Goal: Task Accomplishment & Management: Manage account settings

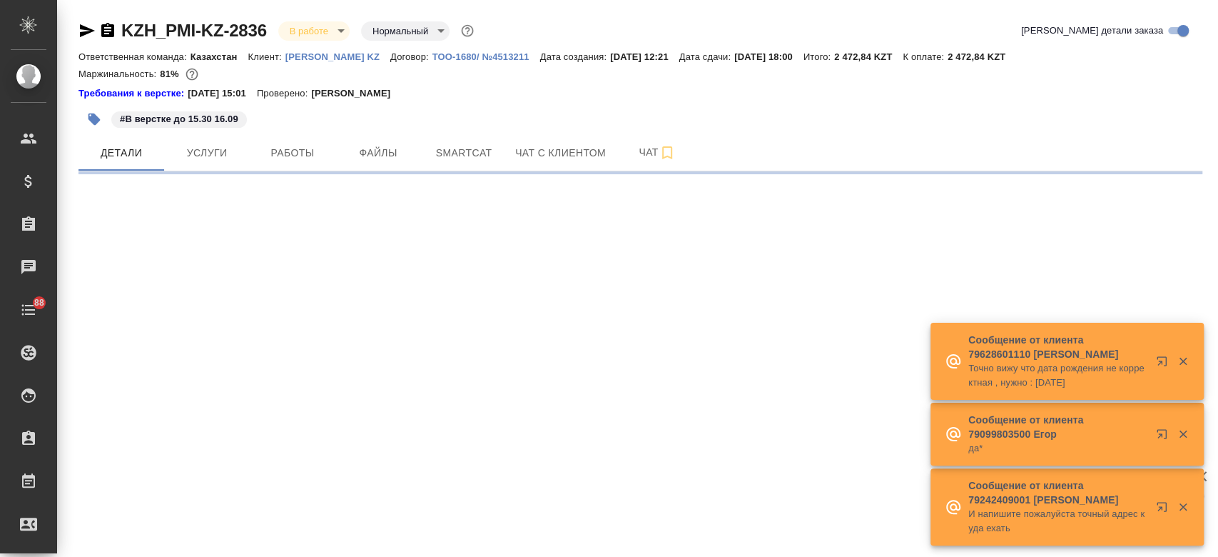
select select "RU"
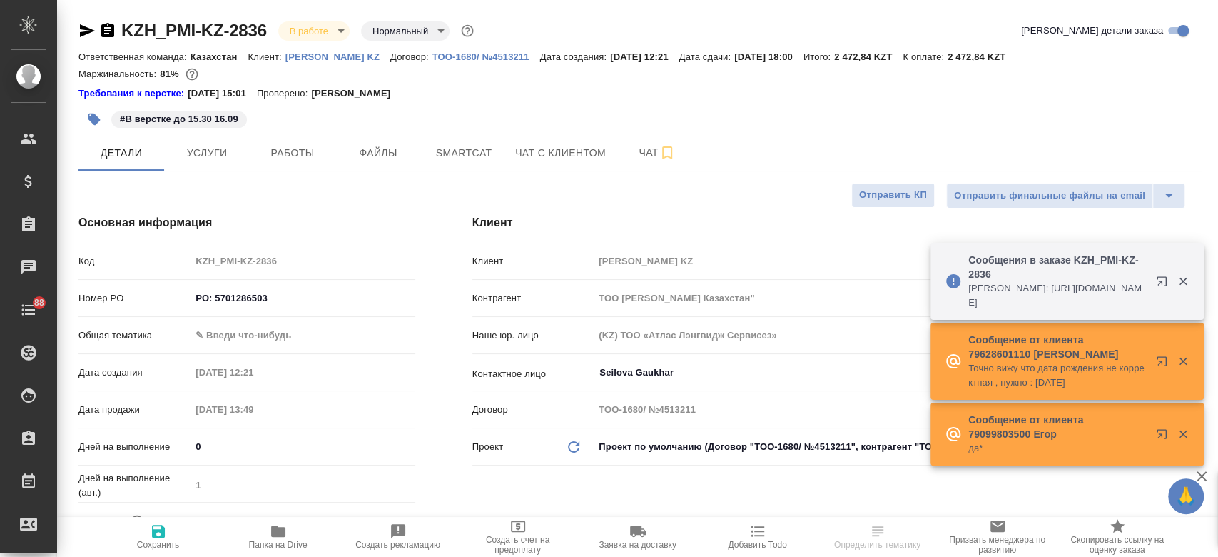
type textarea "x"
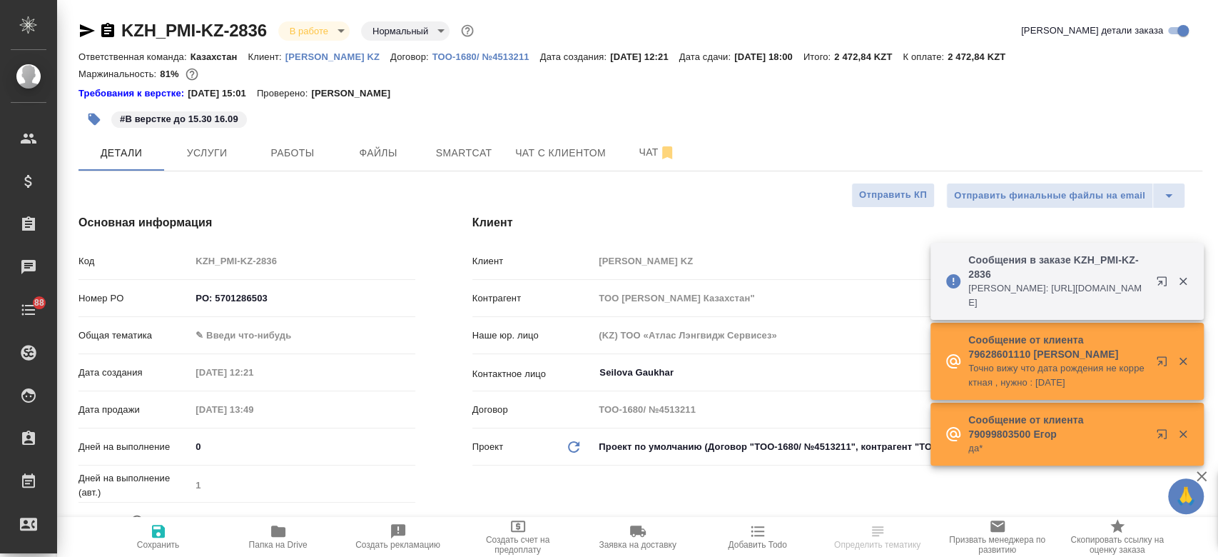
type textarea "x"
type input "Бабкина Анастасия"
type input "Журавлев Денис"
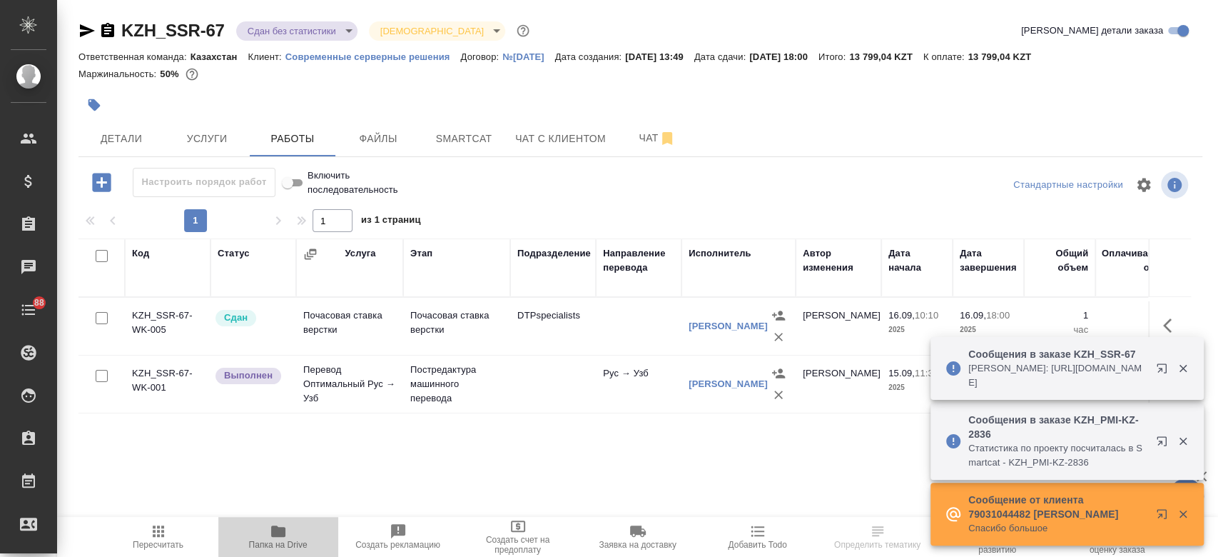
click at [290, 539] on span "Папка на Drive" at bounding box center [278, 535] width 103 height 27
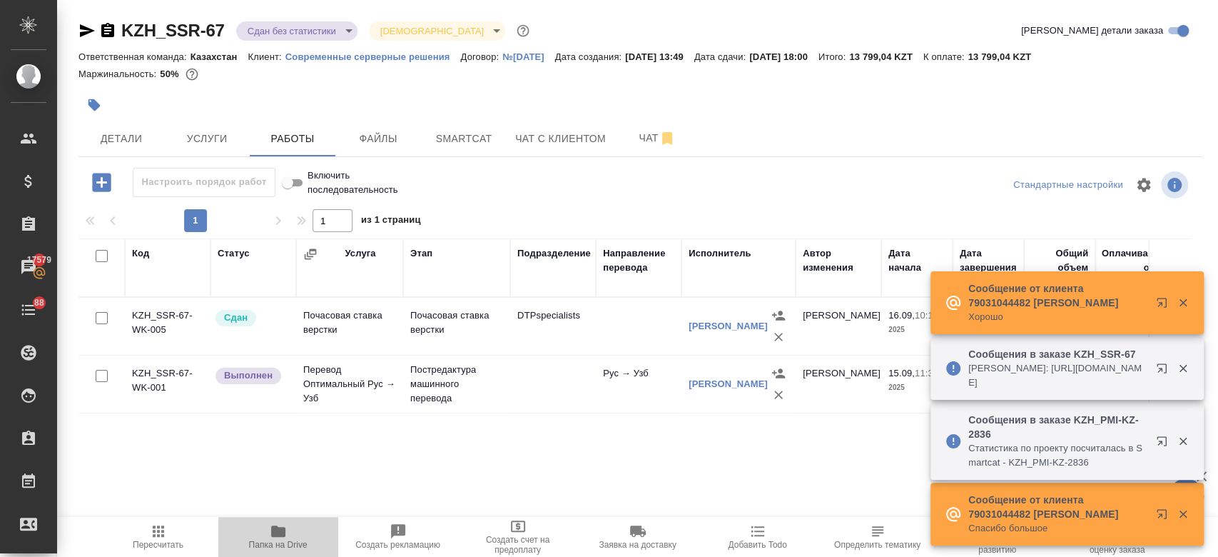
click at [291, 529] on span "Папка на Drive" at bounding box center [278, 535] width 103 height 27
click at [287, 537] on span "Папка на Drive" at bounding box center [278, 535] width 103 height 27
